Goal: Task Accomplishment & Management: Manage account settings

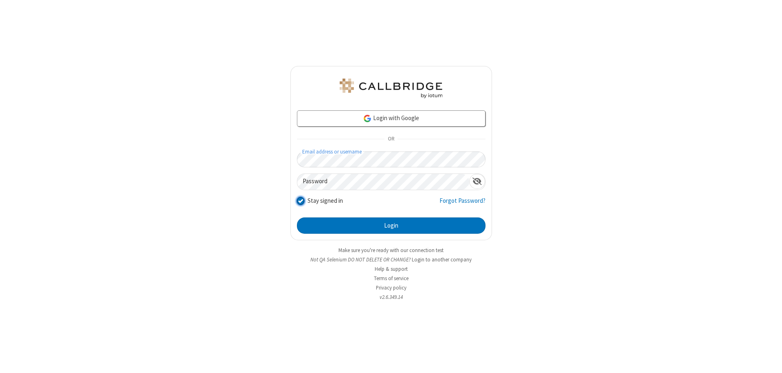
click at [300, 200] on input "Stay signed in" at bounding box center [301, 200] width 8 height 9
checkbox input "false"
click at [391, 226] on button "Login" at bounding box center [391, 225] width 189 height 16
click at [300, 200] on input "Stay signed in" at bounding box center [301, 200] width 8 height 9
checkbox input "false"
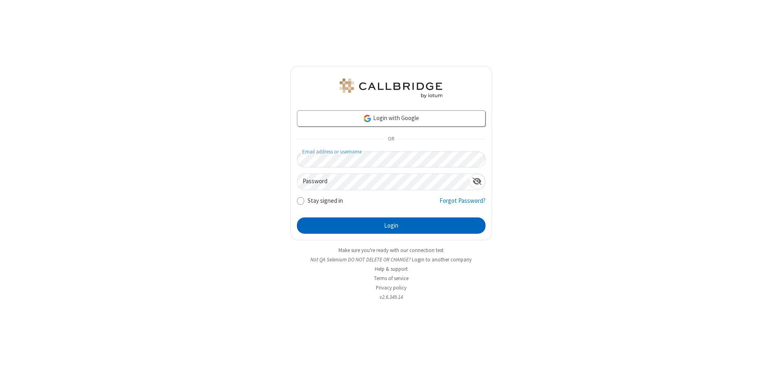
click at [391, 226] on button "Login" at bounding box center [391, 225] width 189 height 16
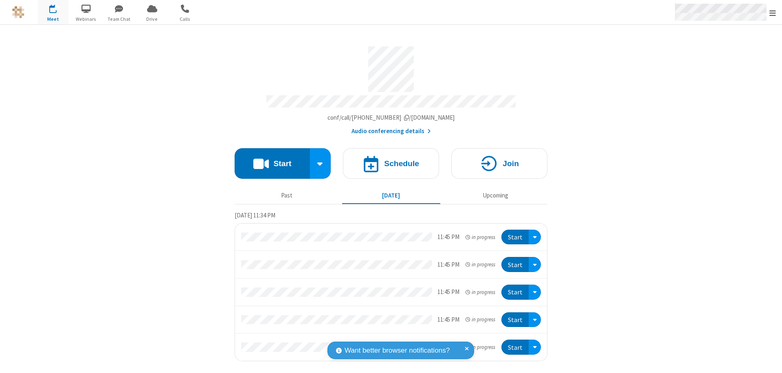
click at [773, 12] on span "Open menu" at bounding box center [772, 13] width 7 height 8
